Goal: Book appointment/travel/reservation

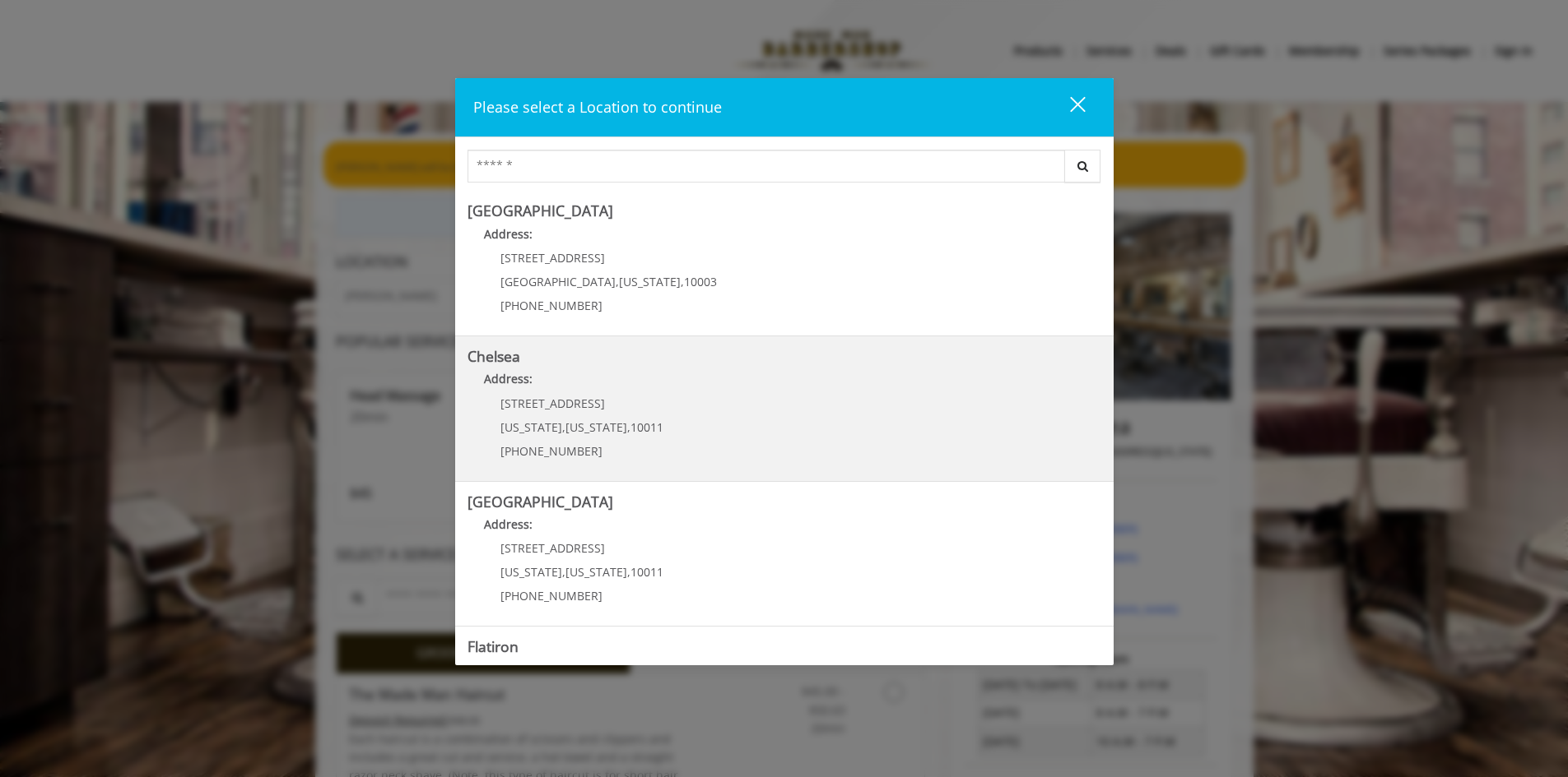
click at [793, 454] on link "Chelsea Address: [STREET_ADDRESS][US_STATE][US_STATE] (917) 639-3902" at bounding box center [784, 408] width 633 height 120
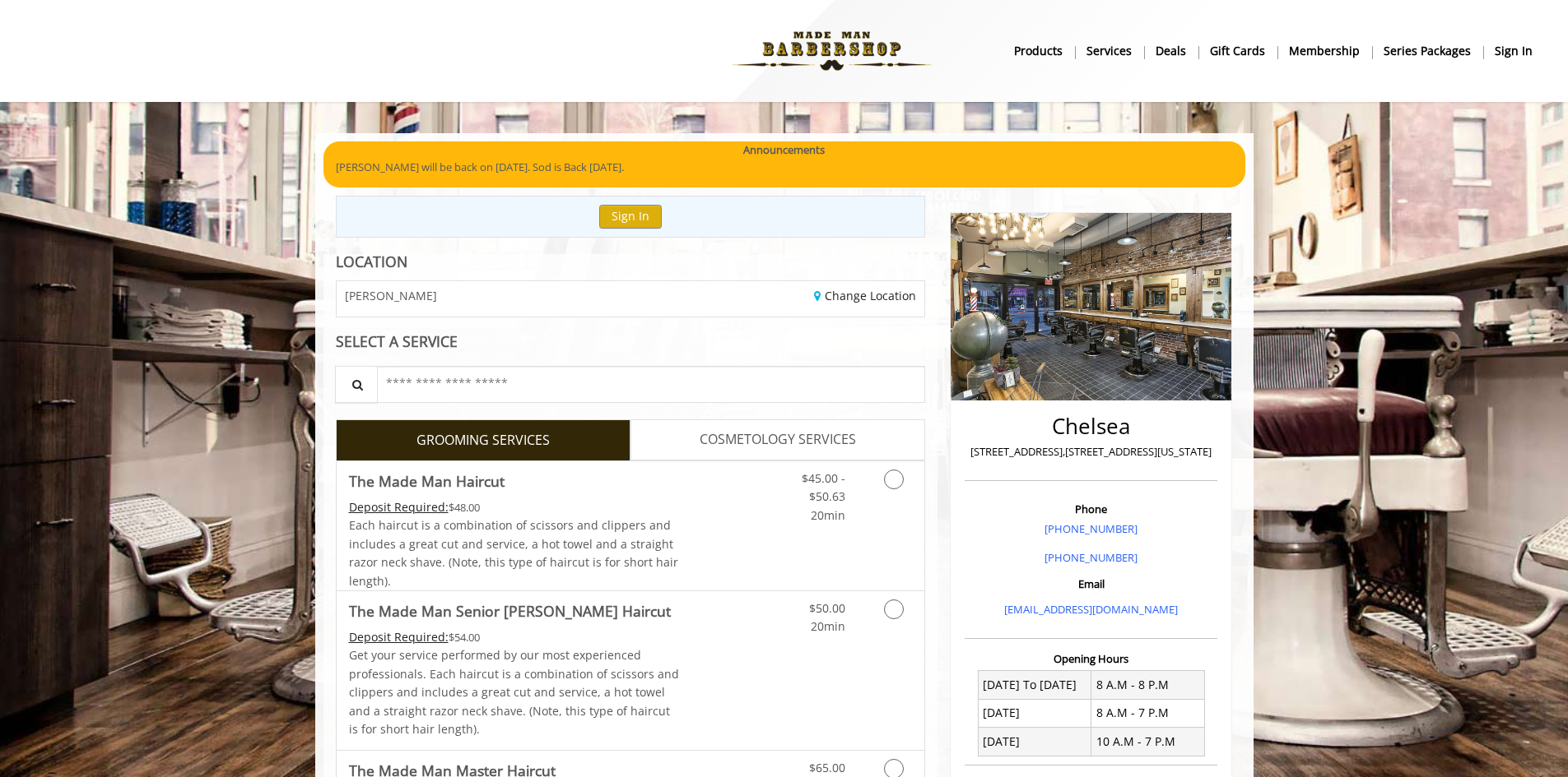
scroll to position [54, 0]
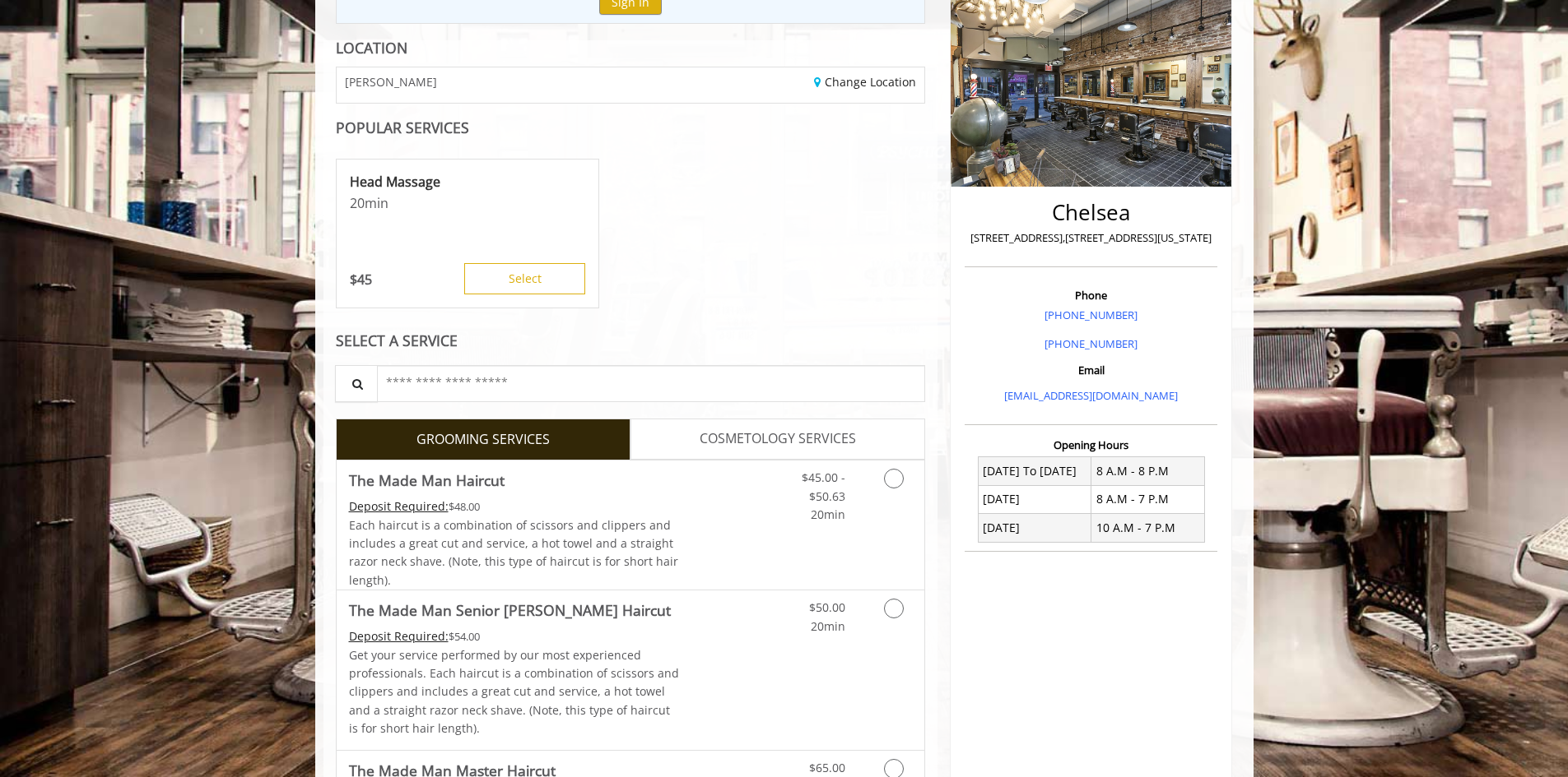
scroll to position [199, 0]
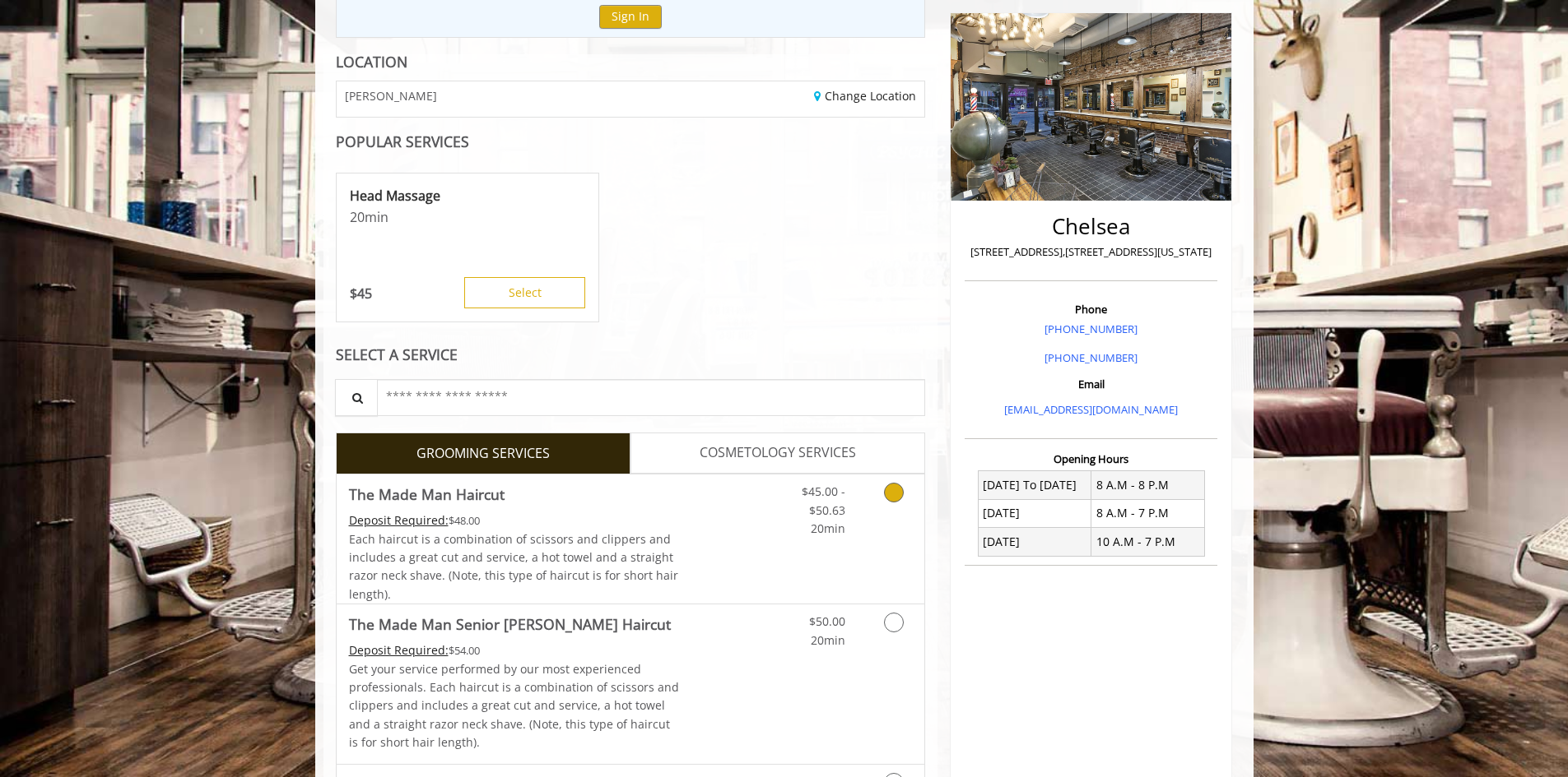
click at [882, 493] on link "Grooming services" at bounding box center [891, 506] width 42 height 63
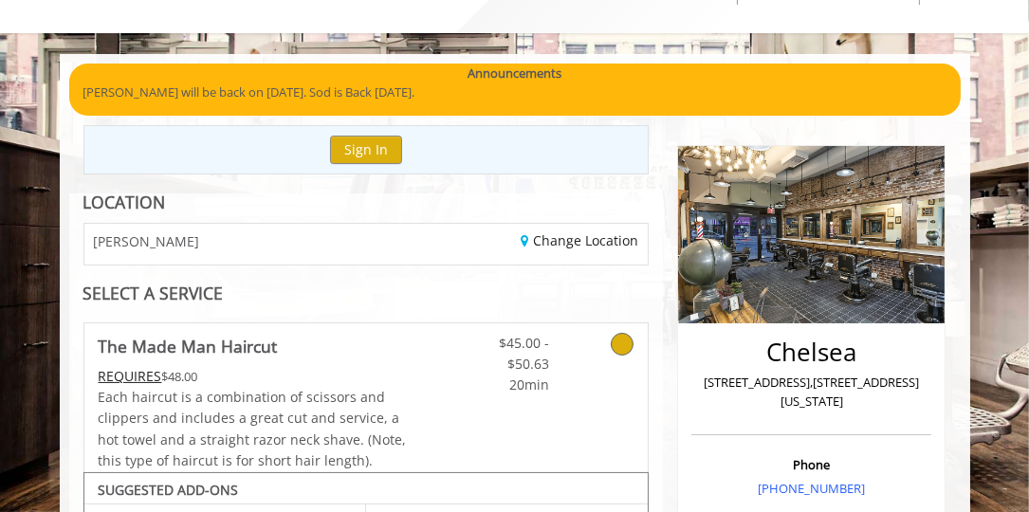
scroll to position [0, 0]
